Goal: Transaction & Acquisition: Purchase product/service

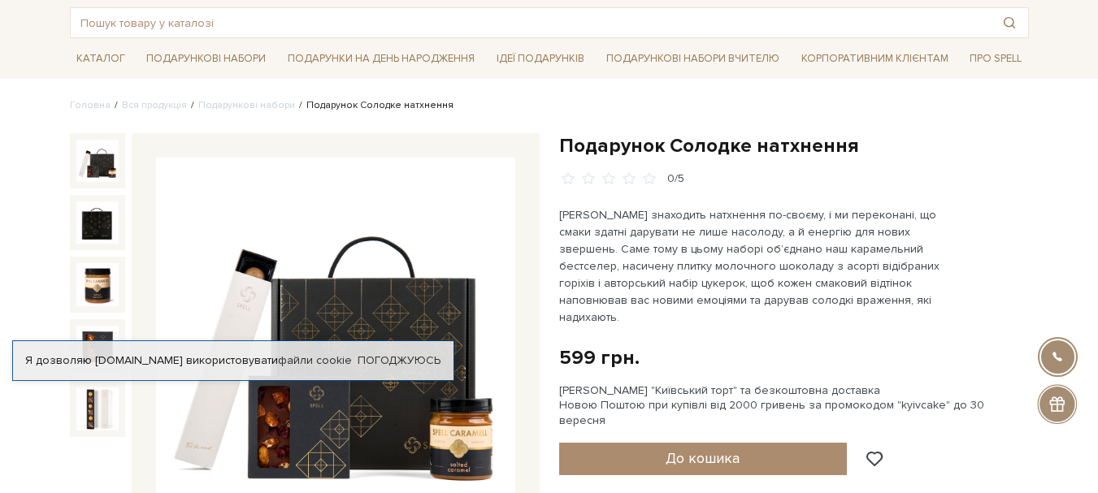
scroll to position [163, 0]
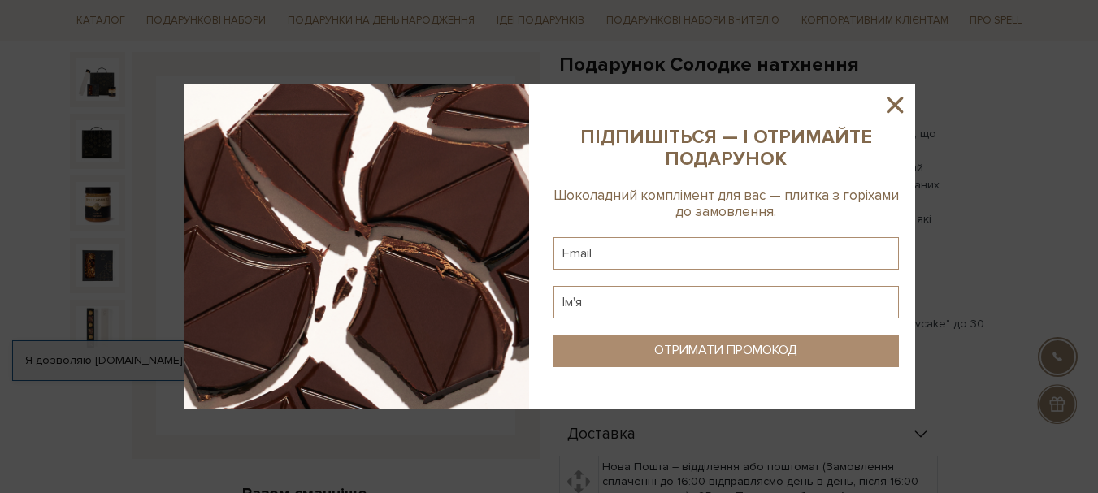
click at [898, 103] on icon at bounding box center [895, 105] width 28 height 28
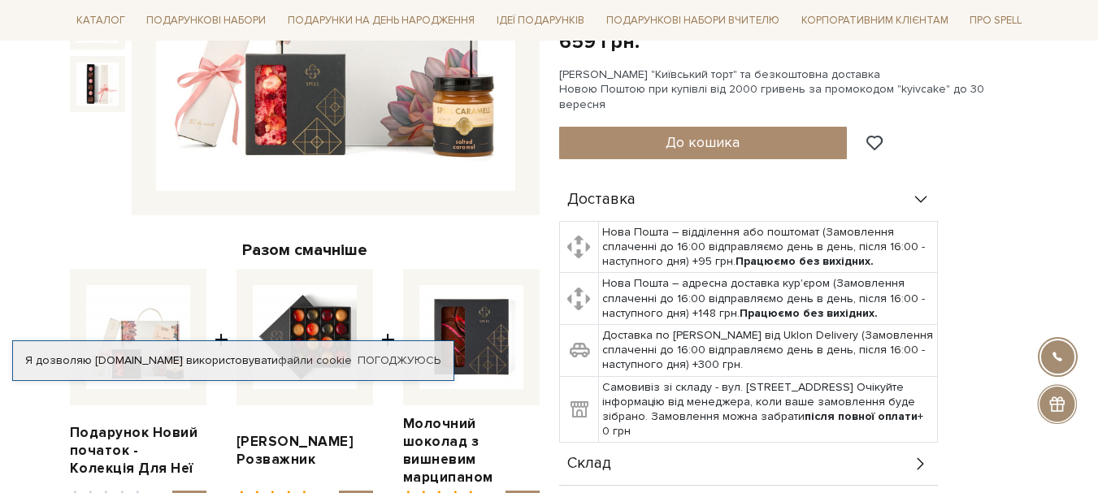
scroll to position [488, 0]
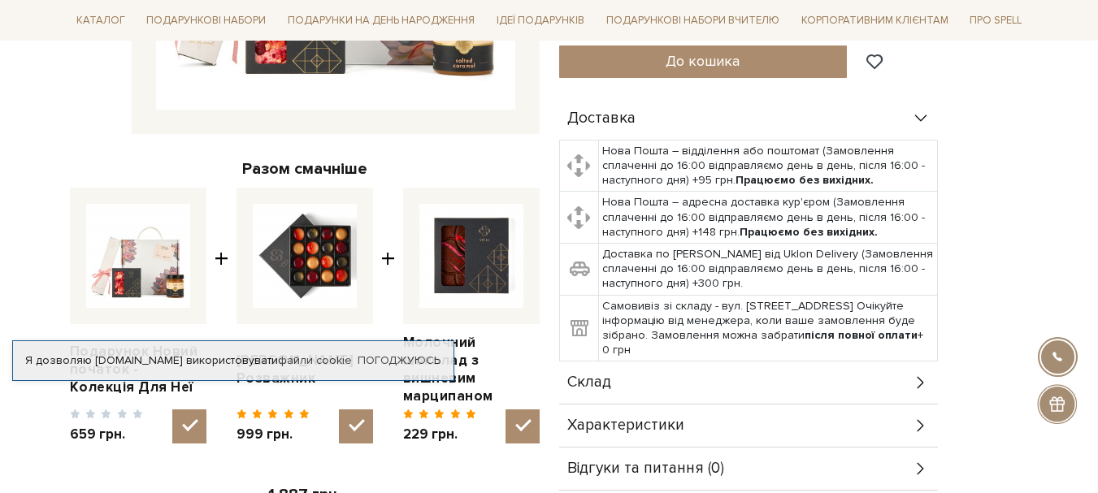
click at [319, 244] on img at bounding box center [305, 256] width 104 height 104
click at [339, 410] on input "checkbox" at bounding box center [356, 427] width 34 height 34
checkbox input "false"
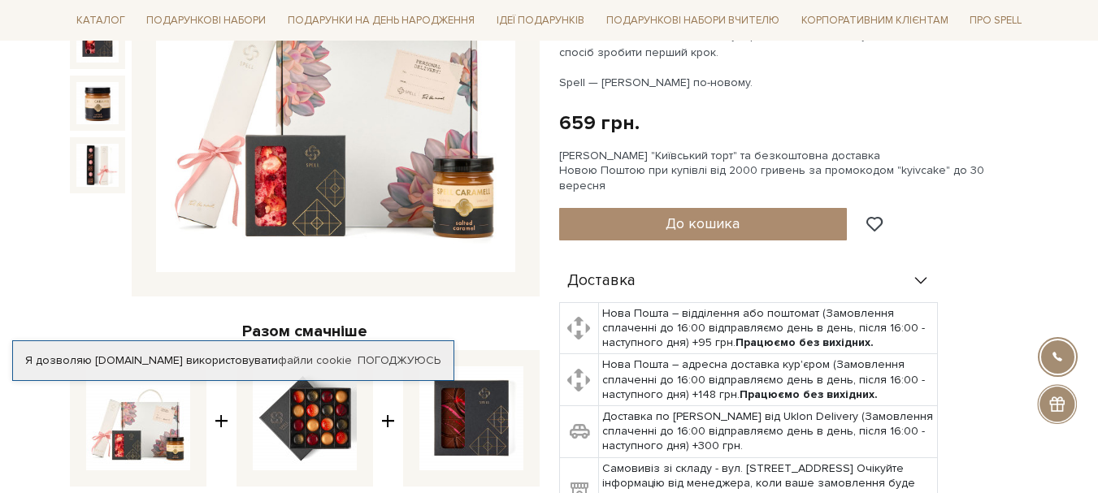
scroll to position [244, 0]
